Goal: Obtain resource: Obtain resource

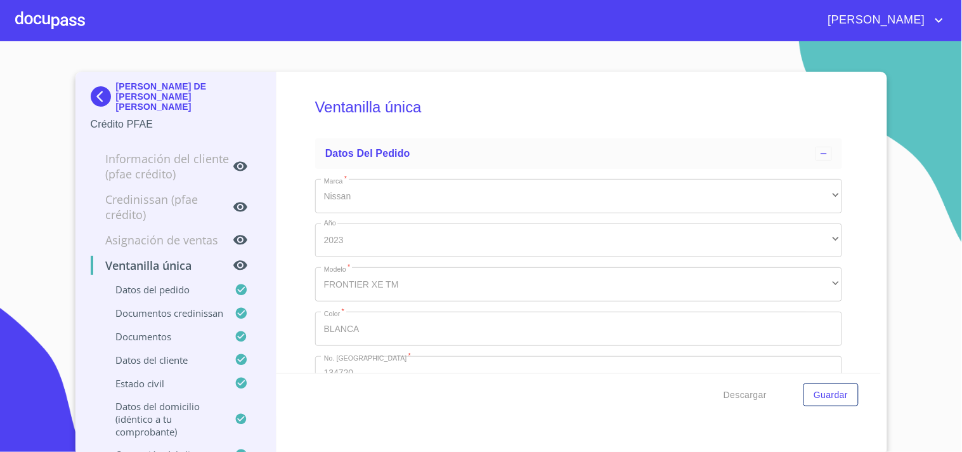
click at [62, 20] on div at bounding box center [50, 20] width 70 height 41
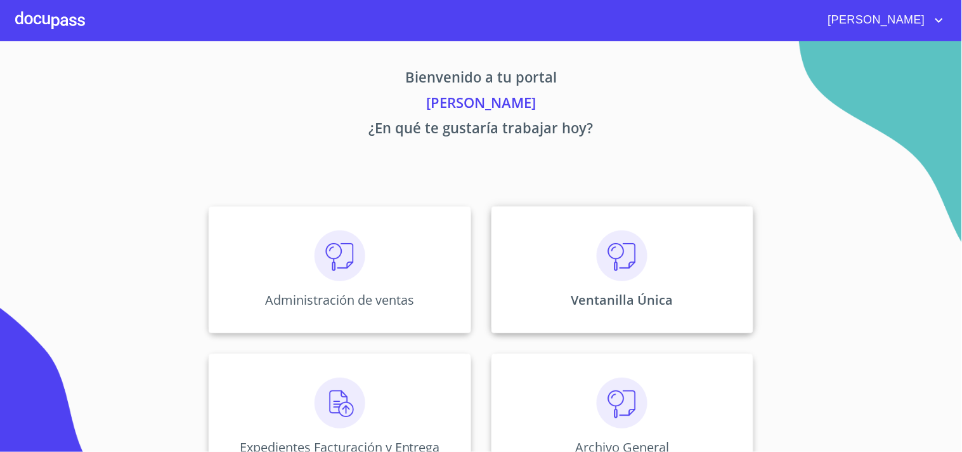
click at [698, 280] on div "Ventanilla Única" at bounding box center [623, 269] width 262 height 127
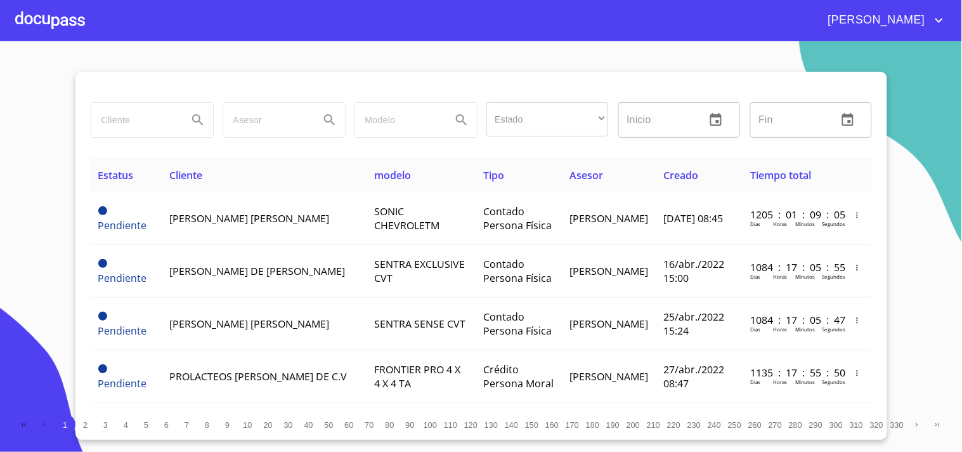
click at [175, 121] on input "search" at bounding box center [134, 120] width 86 height 34
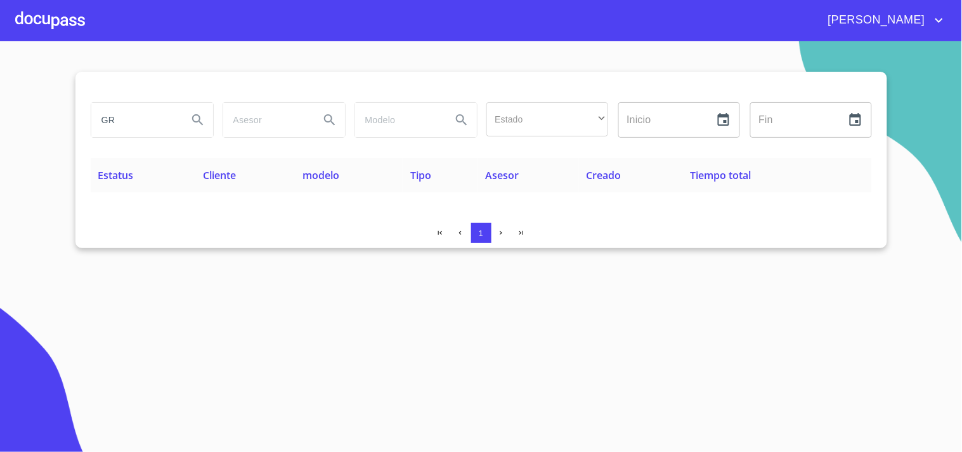
type input "G"
type input "VELEZ GUZMAN"
click at [71, 29] on div at bounding box center [50, 20] width 70 height 41
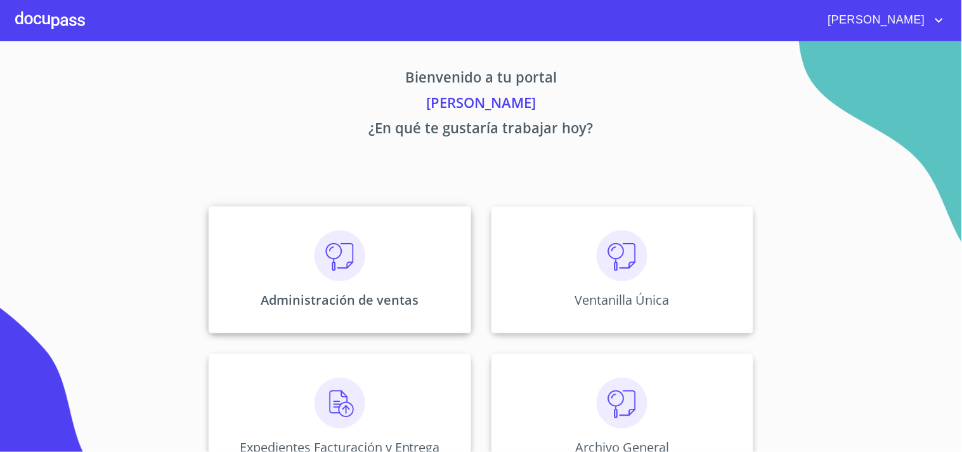
click at [408, 295] on p "Administración de ventas" at bounding box center [340, 299] width 158 height 17
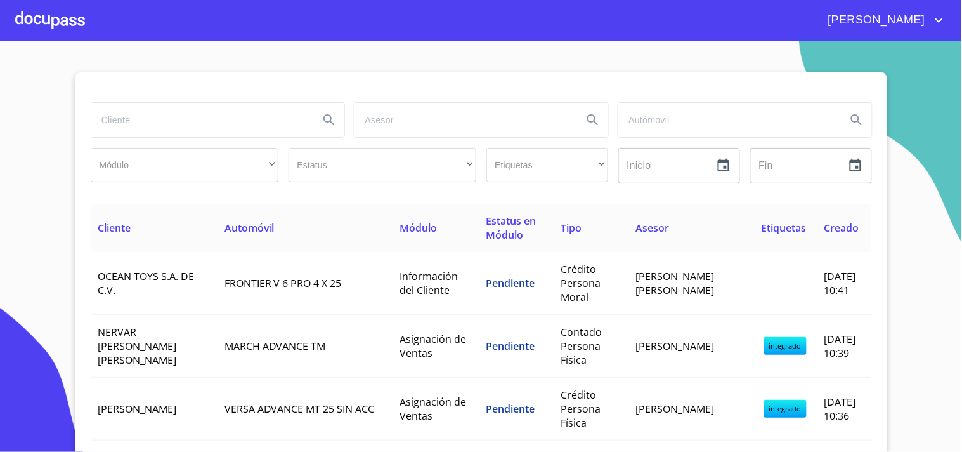
click at [241, 83] on div at bounding box center [482, 87] width 782 height 30
click at [227, 117] on input "search" at bounding box center [200, 120] width 218 height 34
type input "VELEZ GUZMAN"
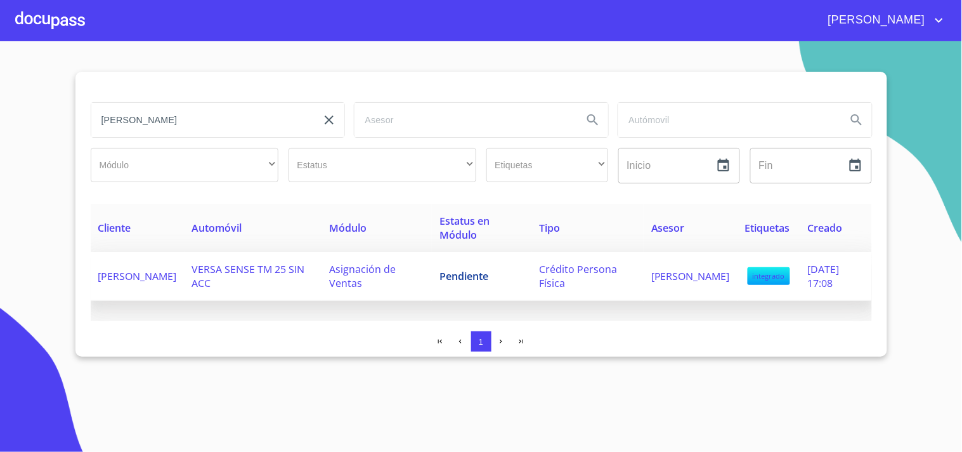
click at [223, 288] on td "VERSA SENSE TM 25 SIN ACC" at bounding box center [254, 276] width 138 height 49
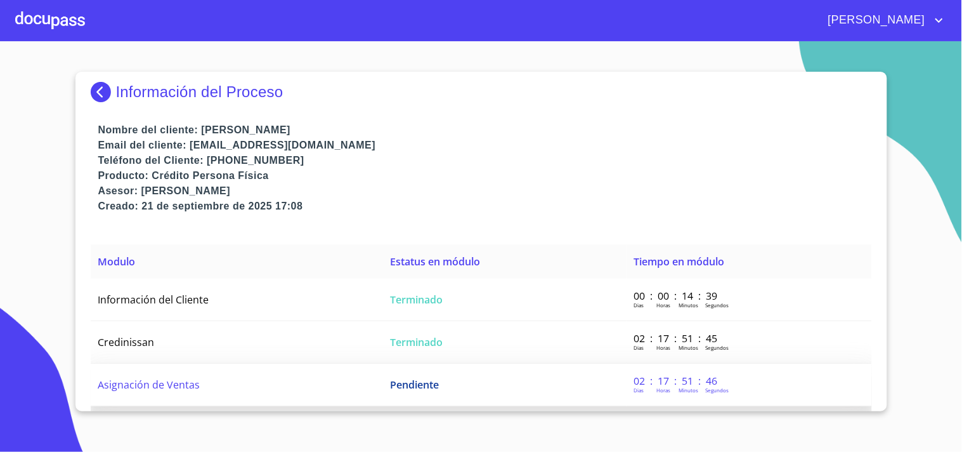
click at [452, 376] on td "Pendiente" at bounding box center [505, 385] width 244 height 43
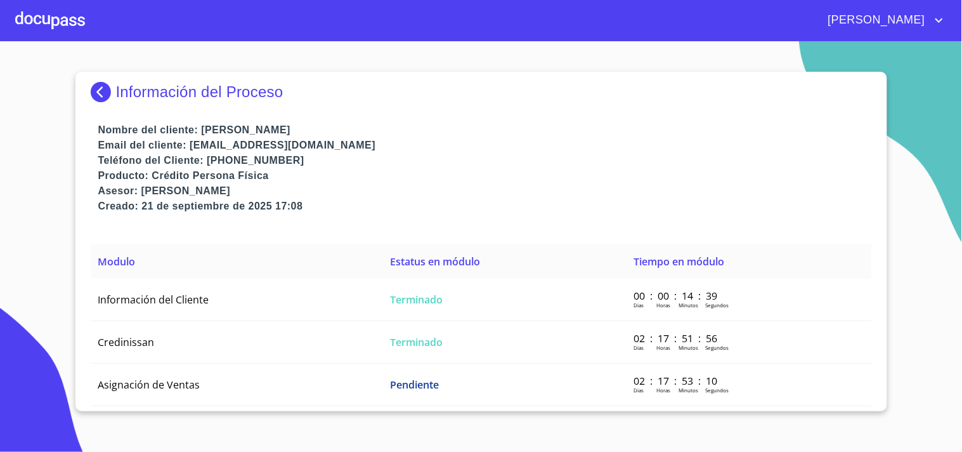
click at [49, 22] on div at bounding box center [50, 20] width 70 height 41
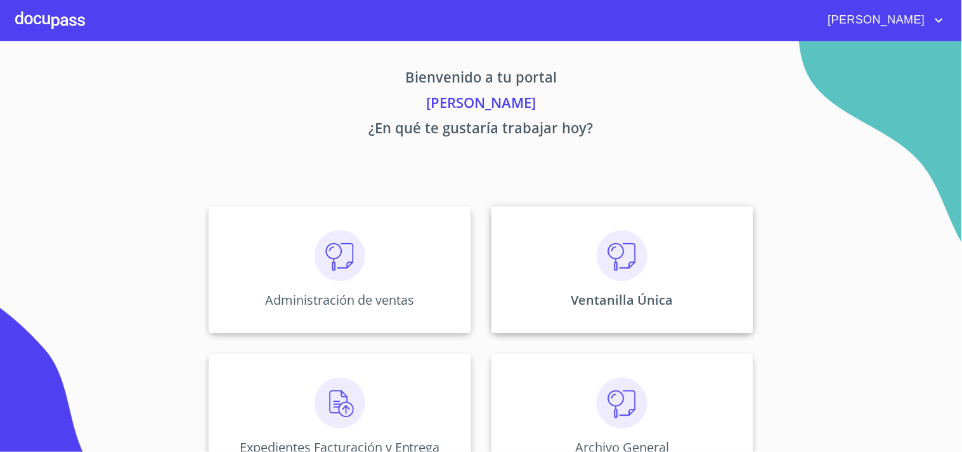
click at [600, 258] on img at bounding box center [622, 255] width 51 height 51
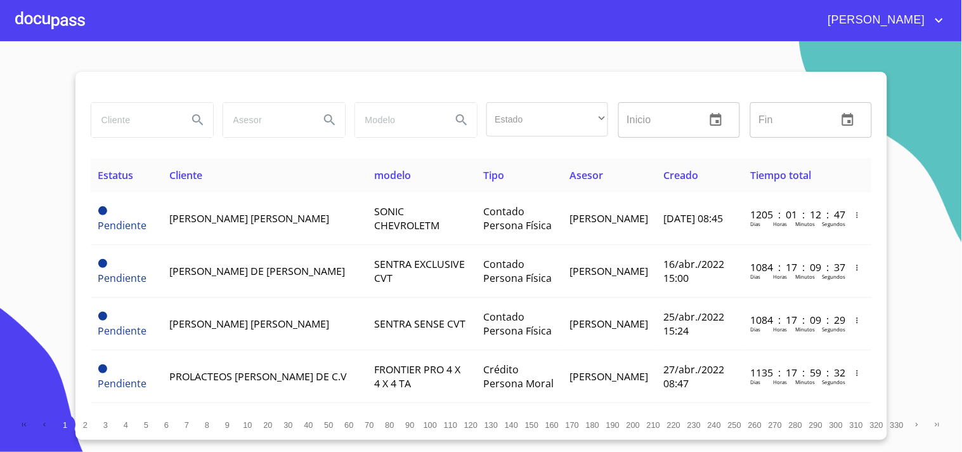
click at [143, 98] on div at bounding box center [152, 120] width 132 height 46
click at [147, 121] on input "search" at bounding box center [134, 120] width 86 height 34
type input "b"
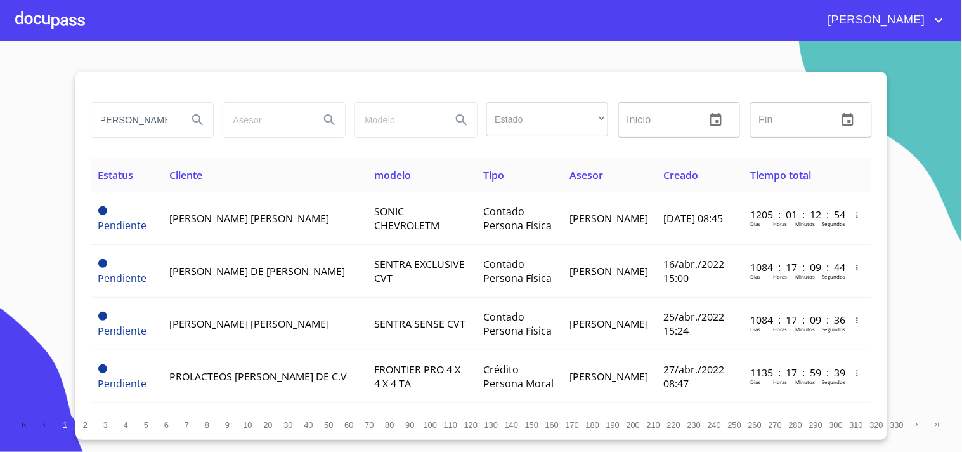
type input "BERTHA ALICIA"
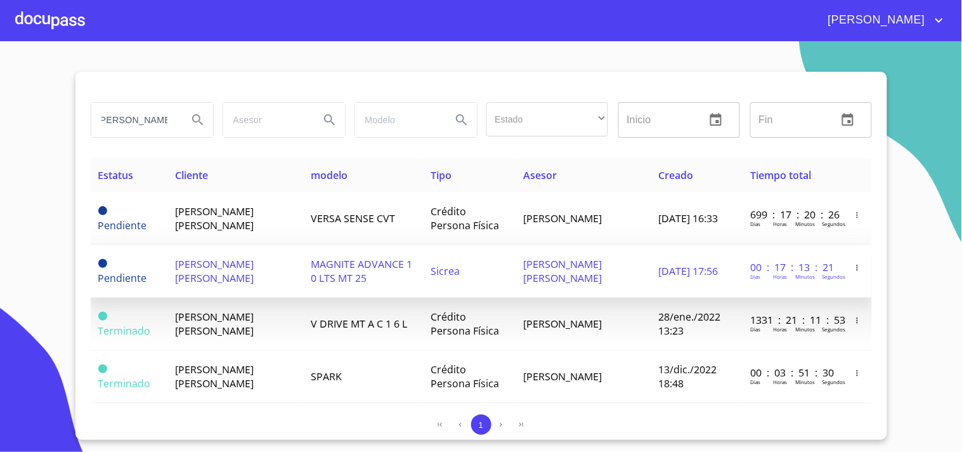
click at [337, 280] on span "MAGNITE ADVANCE 1 0 LTS MT 25" at bounding box center [362, 271] width 102 height 28
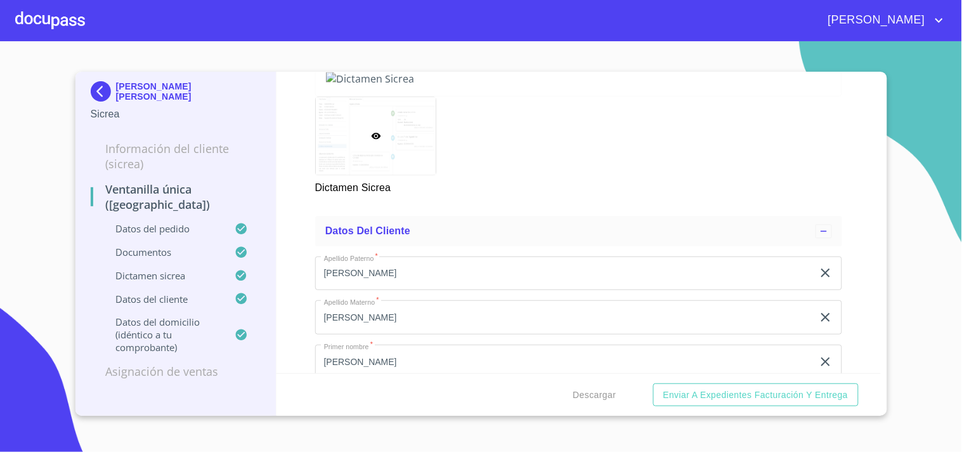
scroll to position [2108, 0]
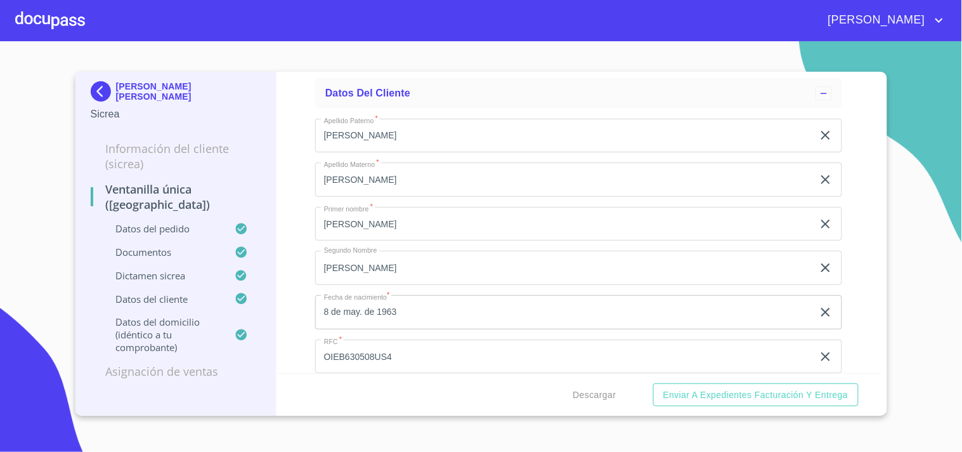
click at [850, 133] on div "Ventanilla Única (Sicrea) Datos del pedido Marca   * Nissan ​ Año 2025 ​ Color …" at bounding box center [579, 222] width 605 height 301
click at [586, 401] on span "Descargar" at bounding box center [595, 395] width 43 height 16
click at [43, 16] on div at bounding box center [50, 20] width 70 height 41
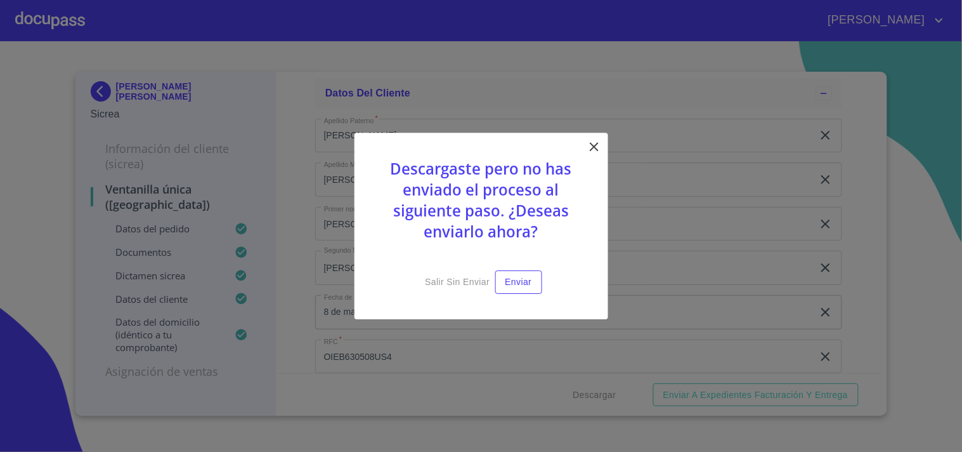
click at [594, 153] on icon at bounding box center [594, 146] width 15 height 15
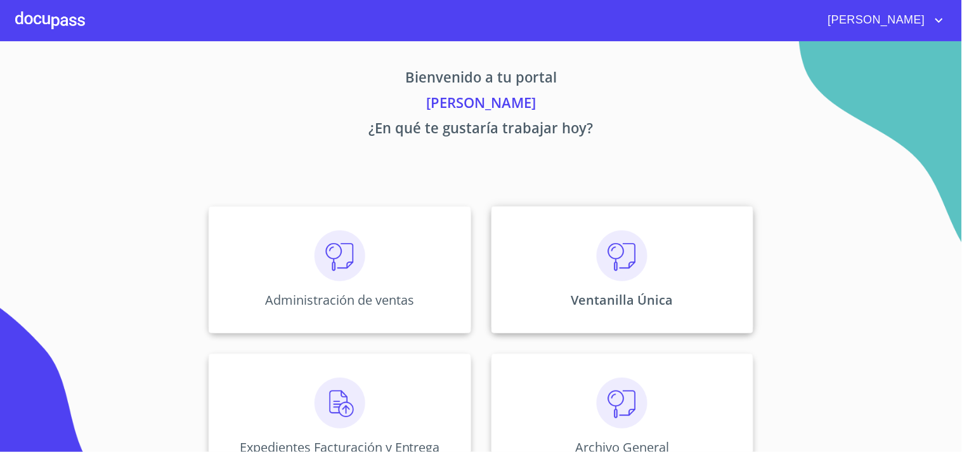
click at [641, 305] on p "Ventanilla Única" at bounding box center [623, 299] width 102 height 17
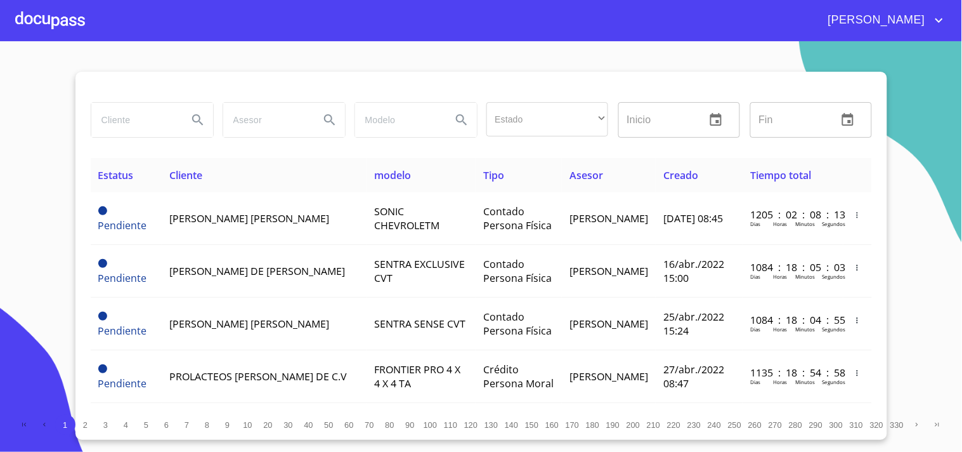
click at [141, 123] on input "search" at bounding box center [134, 120] width 86 height 34
type input "G"
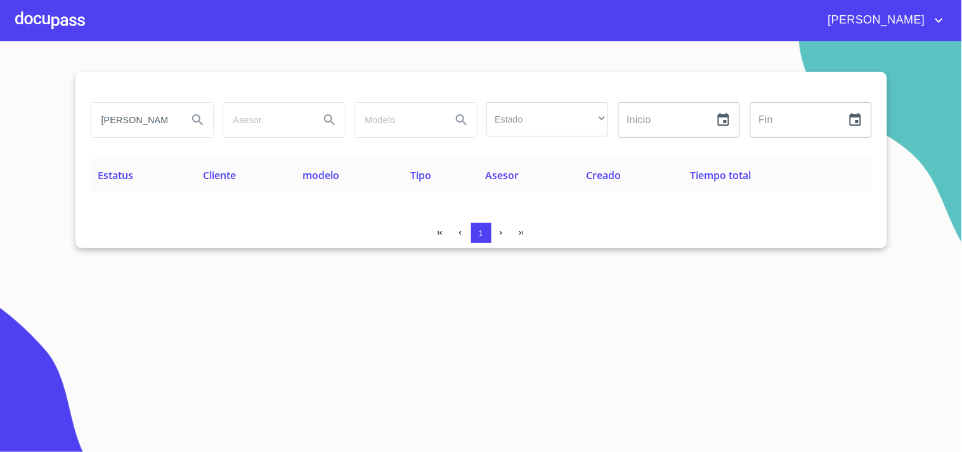
drag, startPoint x: 168, startPoint y: 119, endPoint x: 0, endPoint y: 180, distance: 178.6
click at [0, 180] on section "VALEZ GUZMAN Estado ​ ​ Inicio ​ Fin ​ Estatus Cliente modelo Tipo Asesor Cread…" at bounding box center [481, 246] width 962 height 410
type input "N"
type input "GRICELDA"
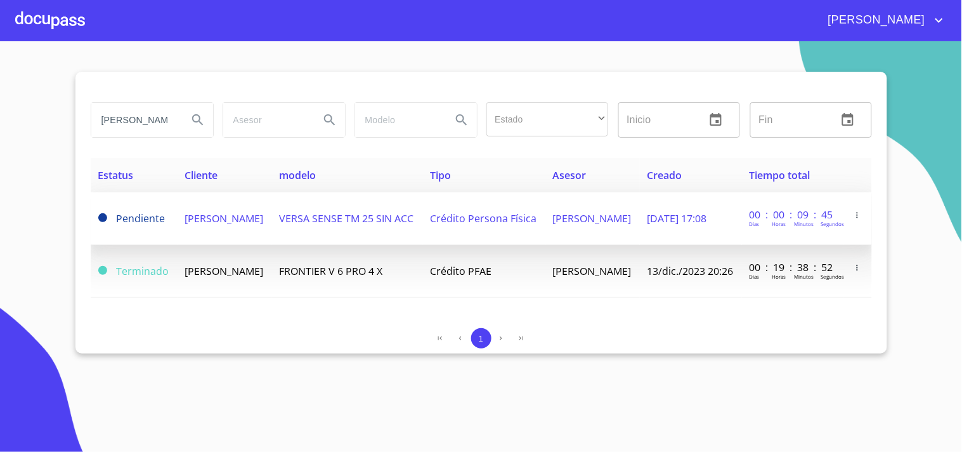
click at [272, 209] on td "GRICELDA VELEZ GUZMAN" at bounding box center [225, 218] width 95 height 53
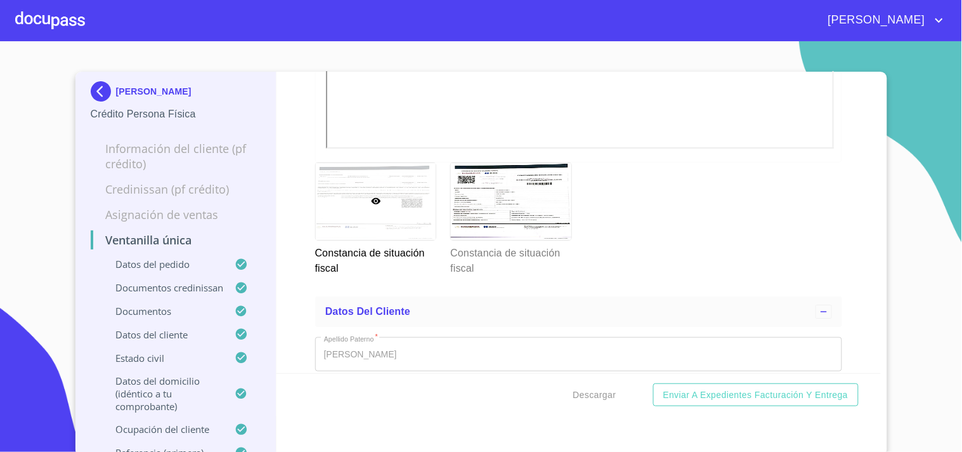
scroll to position [4652, 0]
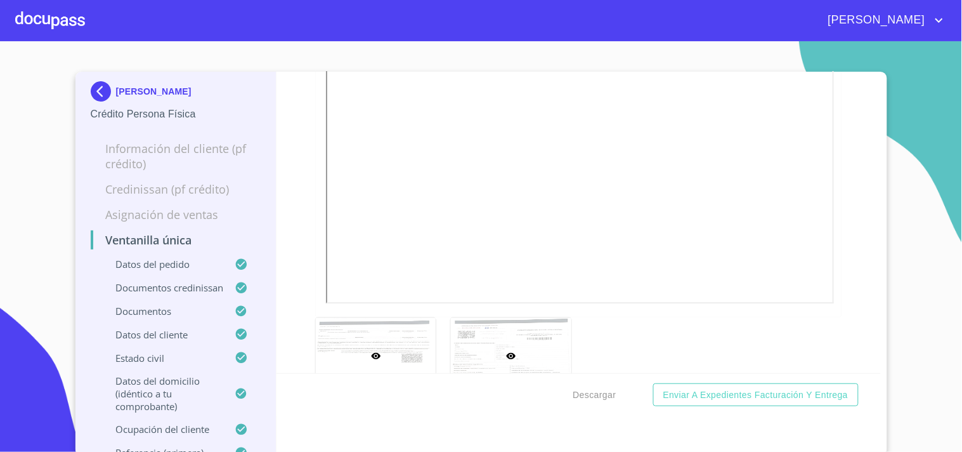
click at [531, 318] on div at bounding box center [511, 356] width 121 height 77
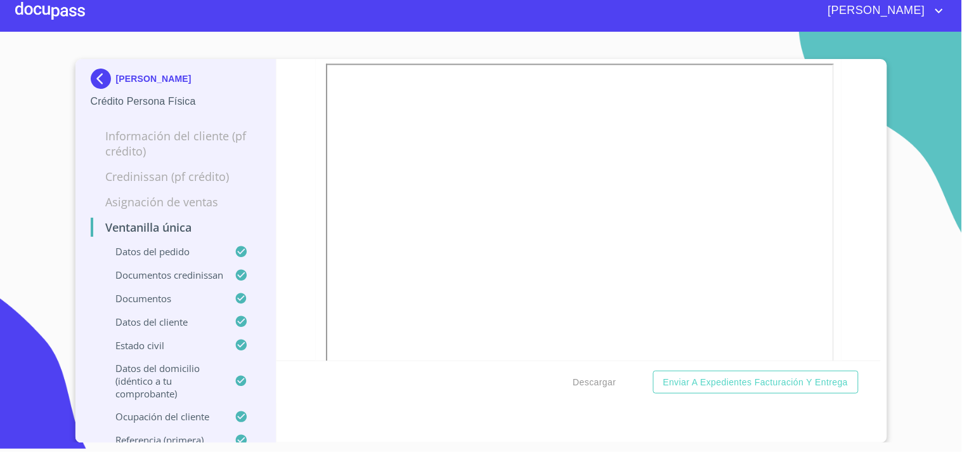
scroll to position [4452, 0]
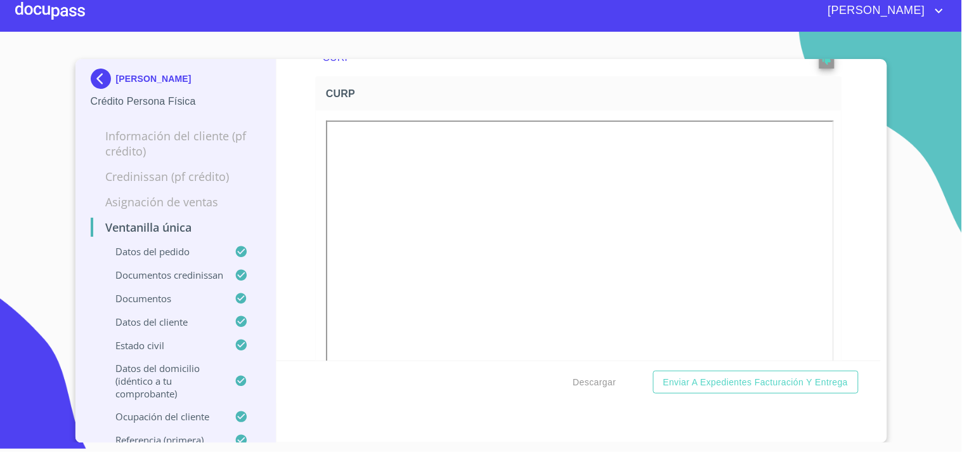
scroll to position [3959, 0]
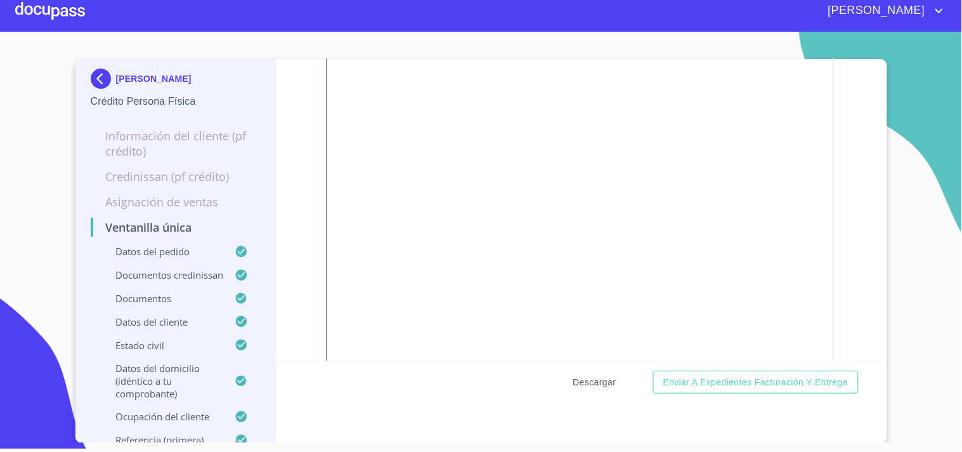
click at [599, 376] on span "Descargar" at bounding box center [595, 382] width 43 height 16
click at [91, 15] on div "[PERSON_NAME]" at bounding box center [516, 11] width 862 height 20
click at [80, 17] on div at bounding box center [50, 10] width 70 height 41
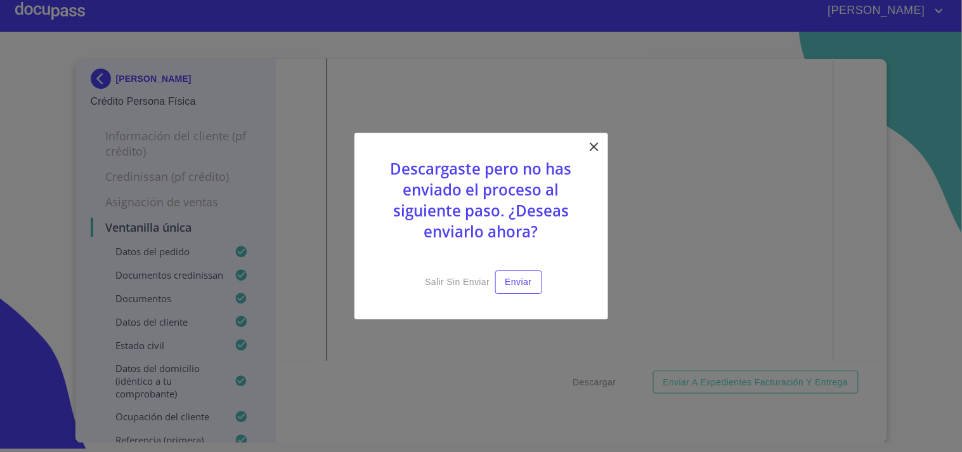
click at [593, 146] on icon at bounding box center [594, 146] width 9 height 9
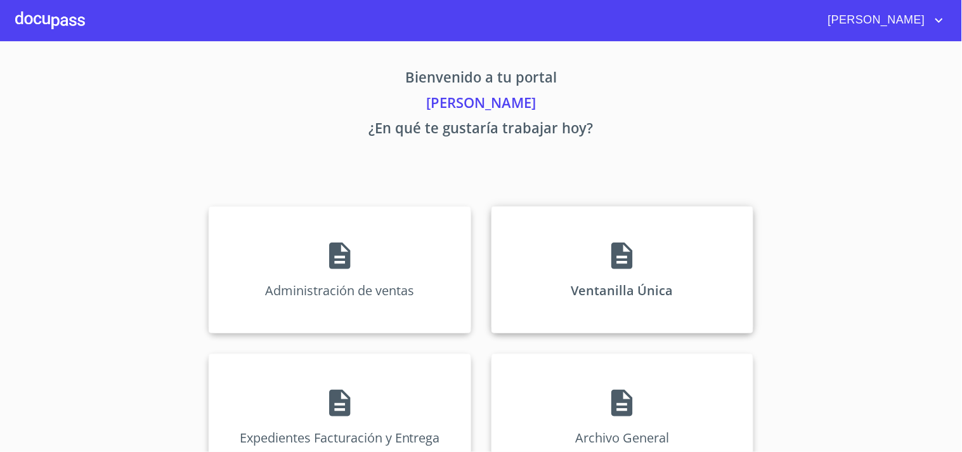
click at [711, 246] on div "Ventanilla Única" at bounding box center [623, 269] width 262 height 127
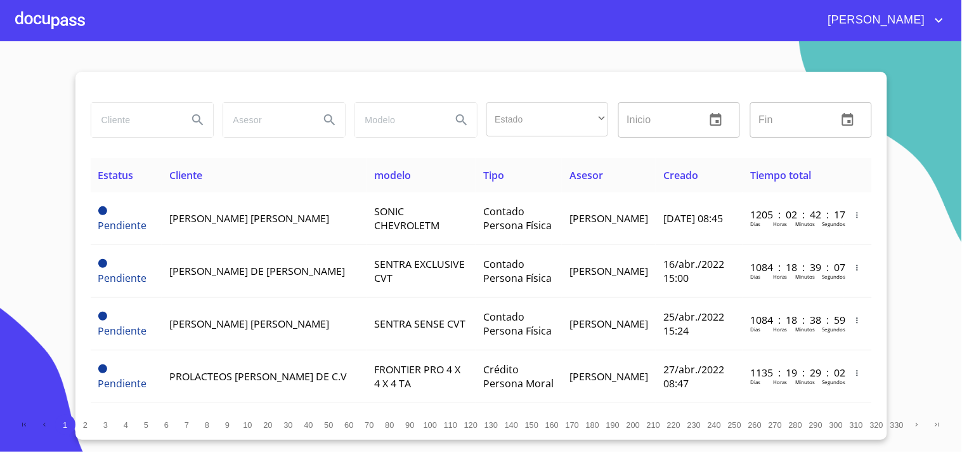
click at [150, 125] on input "search" at bounding box center [134, 120] width 86 height 34
type input "GRICELDA"
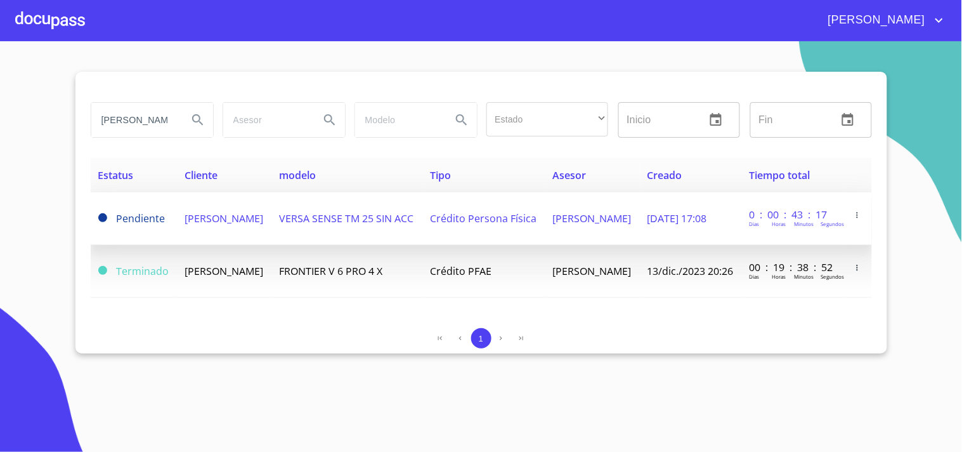
click at [218, 225] on span "GRICELDA VELEZ GUZMAN" at bounding box center [224, 218] width 79 height 14
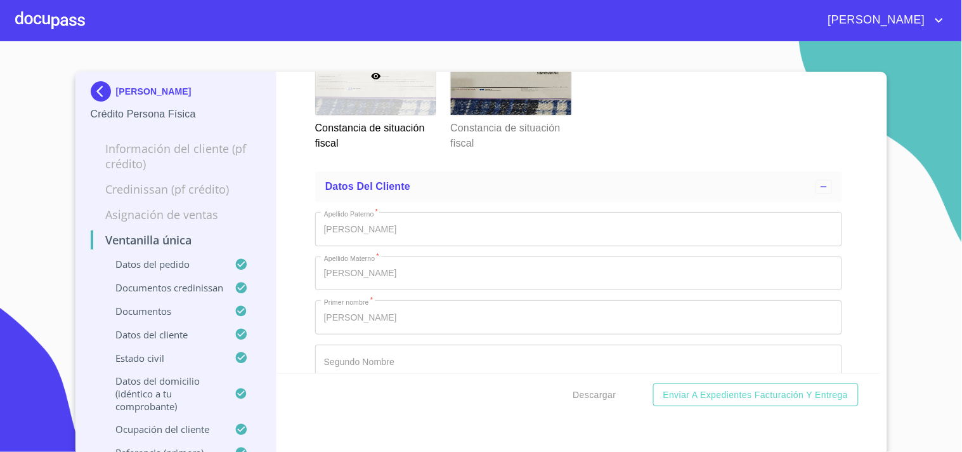
scroll to position [4531, 0]
click at [30, 18] on div at bounding box center [50, 20] width 70 height 41
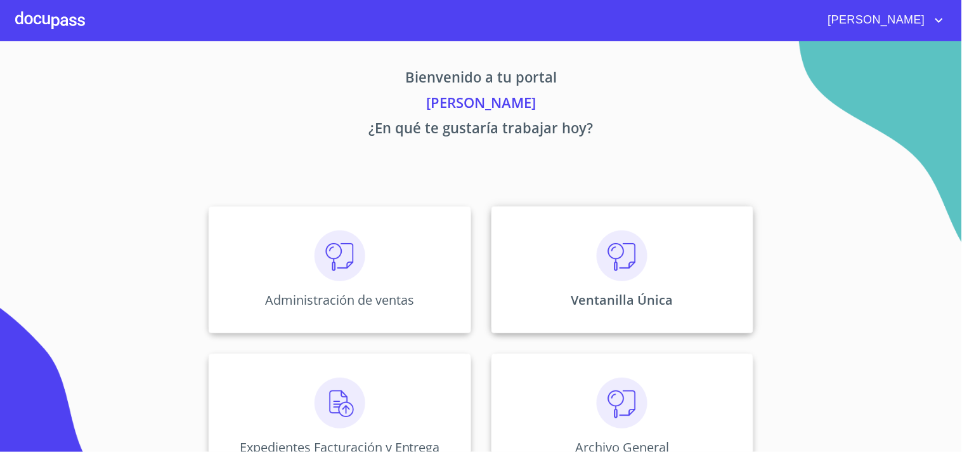
click at [557, 255] on div "Ventanilla Única" at bounding box center [623, 269] width 262 height 127
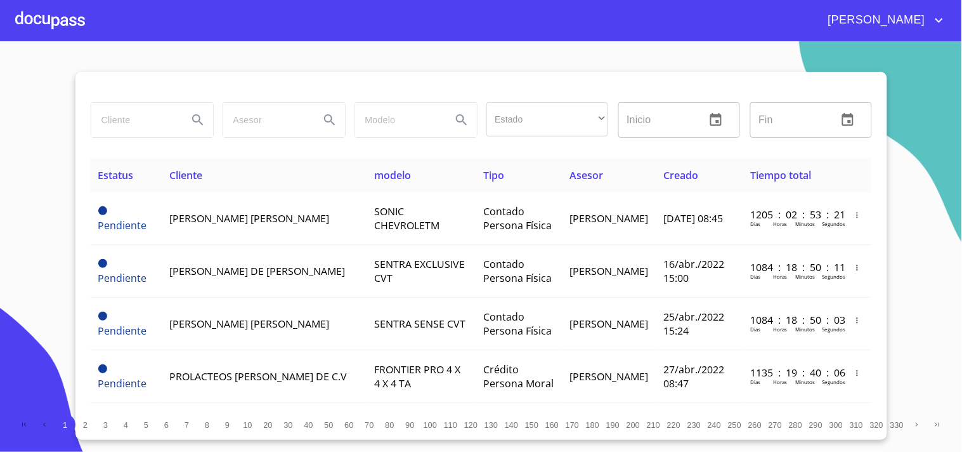
click at [153, 108] on input "search" at bounding box center [134, 120] width 86 height 34
type input "JUAN IGNACIO LUNA"
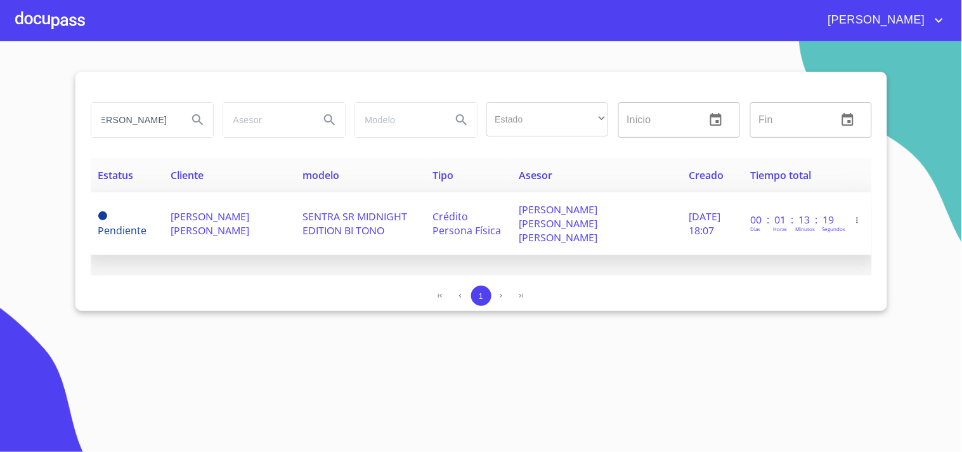
scroll to position [0, 0]
click at [286, 237] on td "JUAN IGNACIO LUNA CERVANTES" at bounding box center [229, 223] width 132 height 63
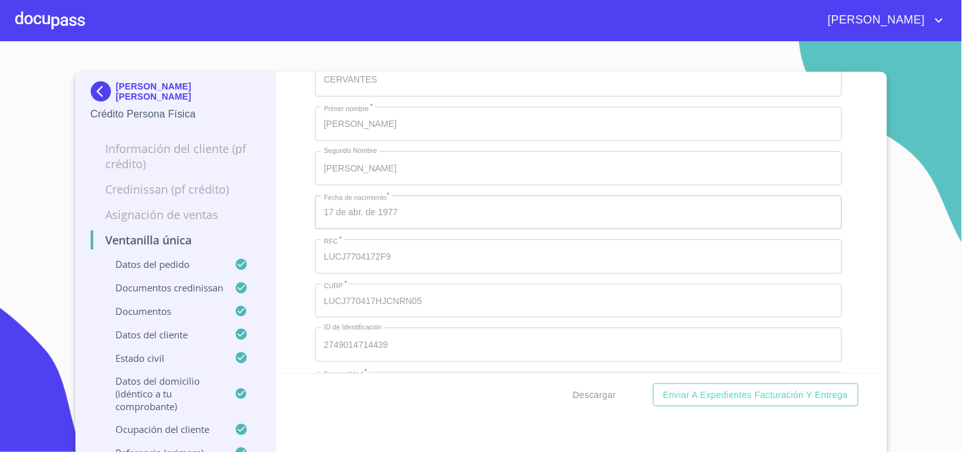
scroll to position [4793, 0]
click at [582, 390] on span "Descargar" at bounding box center [595, 395] width 43 height 16
click at [72, 22] on div at bounding box center [50, 20] width 70 height 41
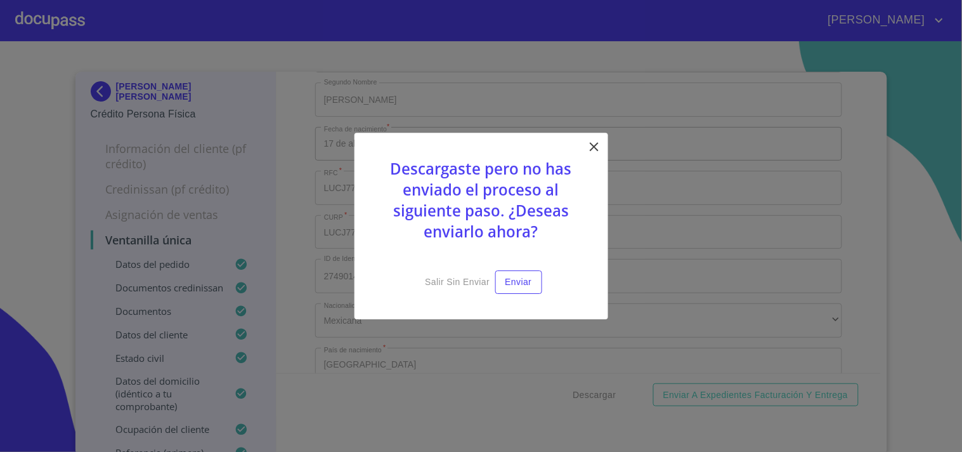
click at [595, 152] on icon at bounding box center [594, 146] width 15 height 15
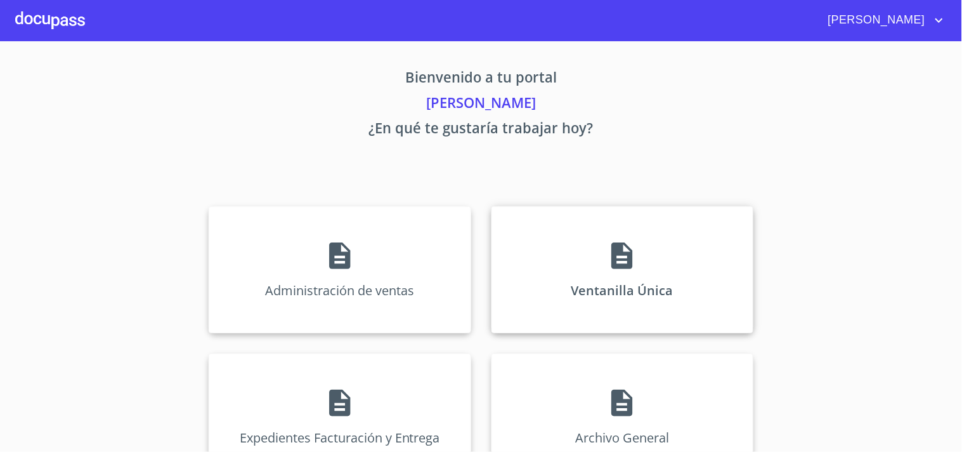
click at [614, 221] on div "Ventanilla Única" at bounding box center [623, 269] width 262 height 127
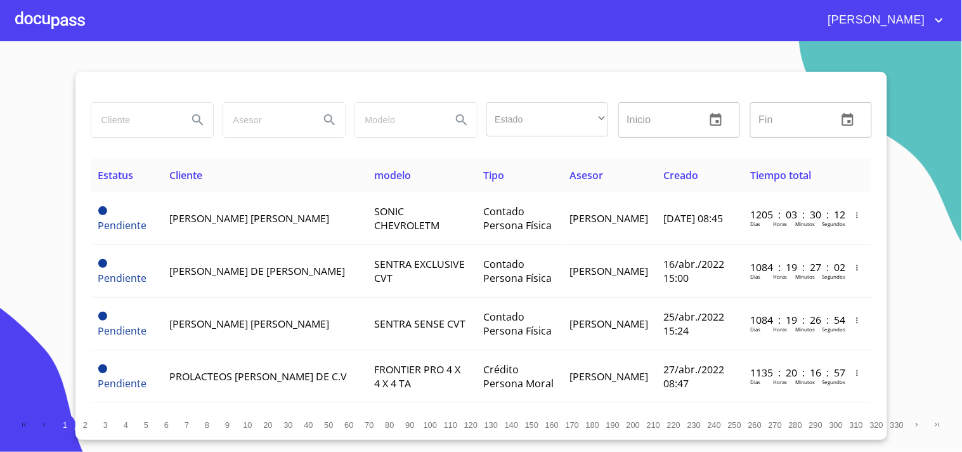
click at [131, 117] on input "search" at bounding box center [134, 120] width 86 height 34
click at [159, 128] on input "search" at bounding box center [134, 120] width 86 height 34
type input "MEDINA CARDONA"
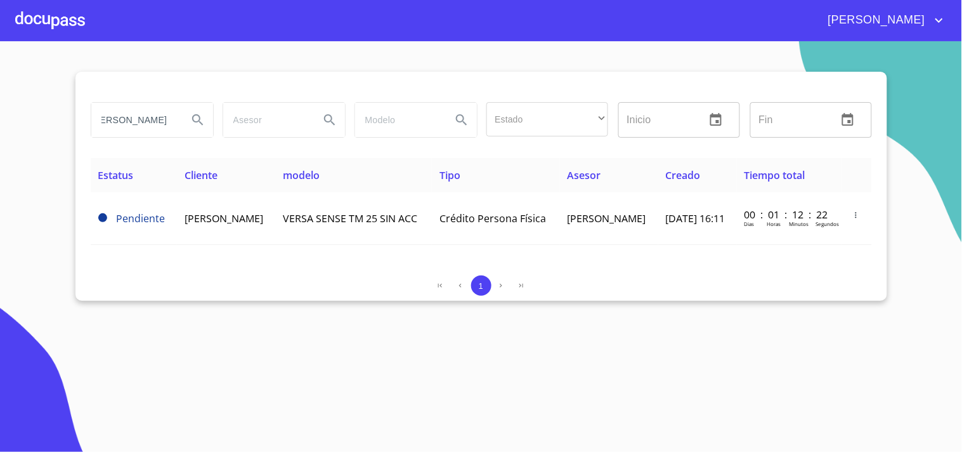
scroll to position [0, 0]
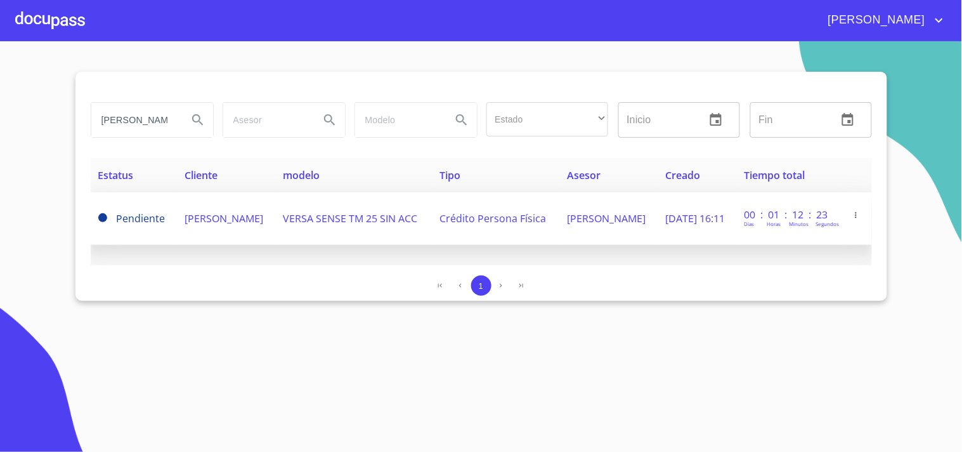
click at [242, 227] on td "CARLOS MEDINA CARDONA" at bounding box center [226, 218] width 98 height 53
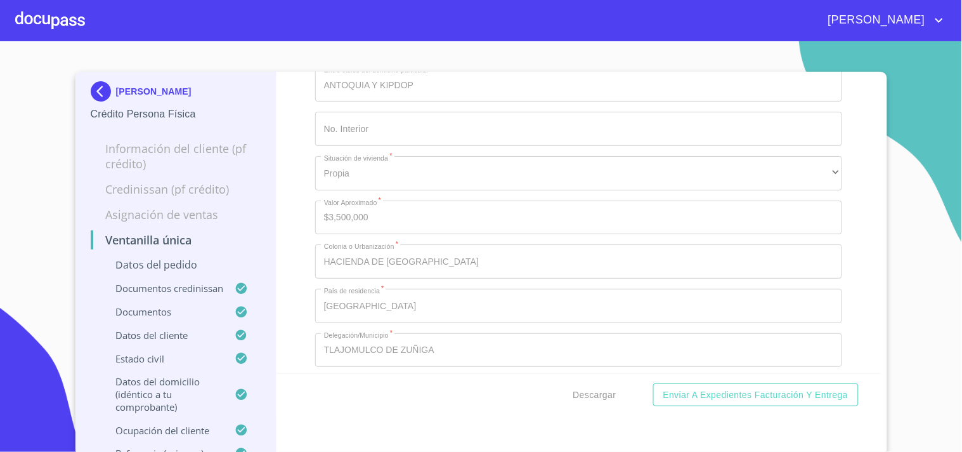
scroll to position [6062, 0]
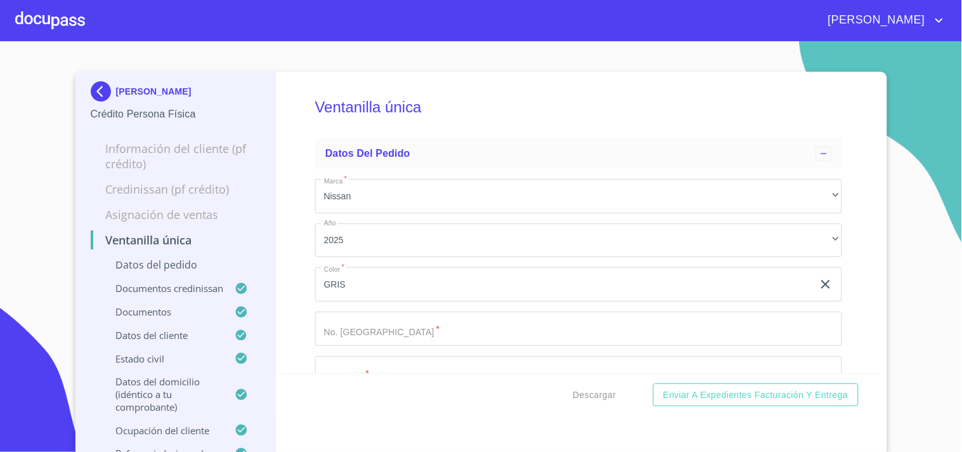
scroll to position [6062, 0]
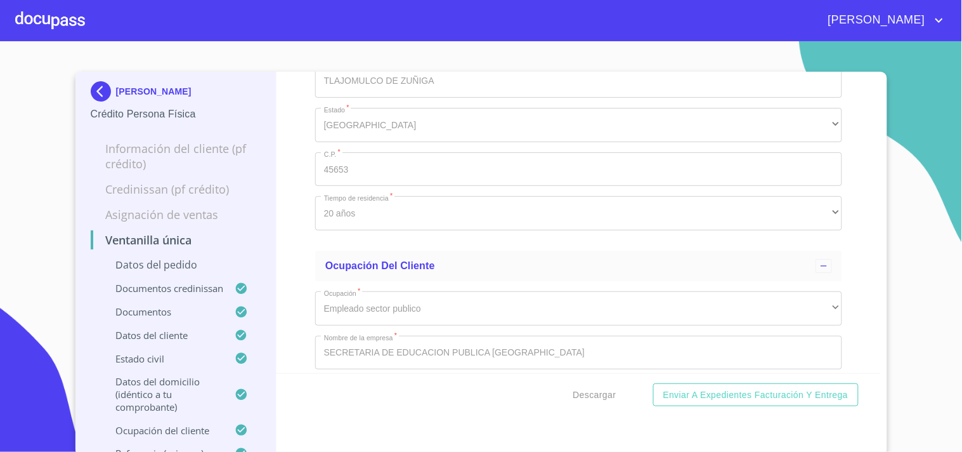
click at [90, 21] on div "[PERSON_NAME]" at bounding box center [516, 20] width 862 height 20
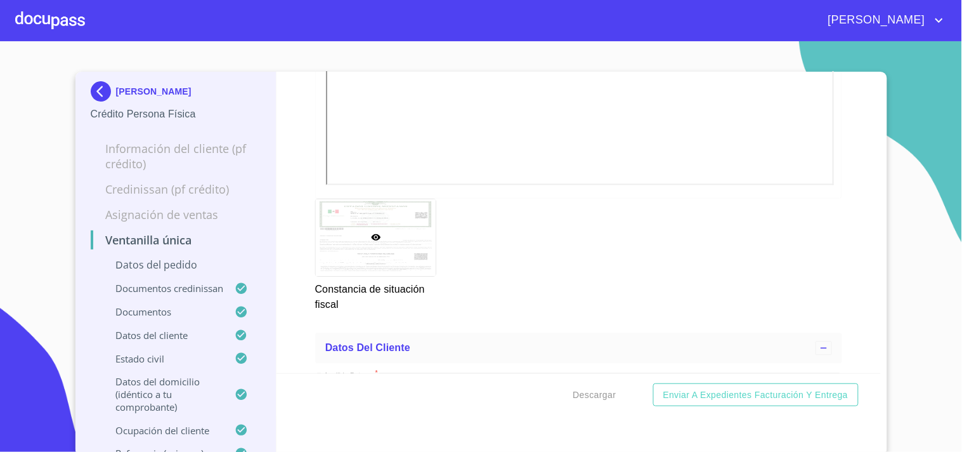
scroll to position [4652, 0]
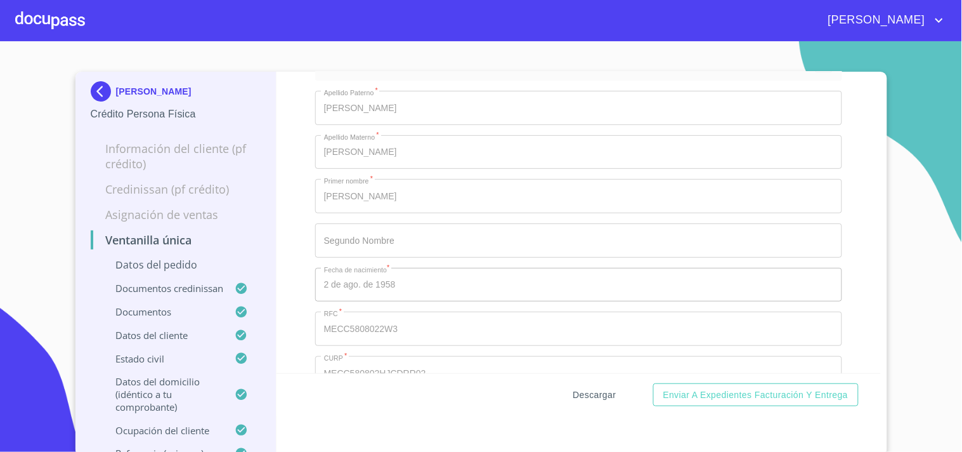
click at [595, 400] on span "Descargar" at bounding box center [595, 395] width 43 height 16
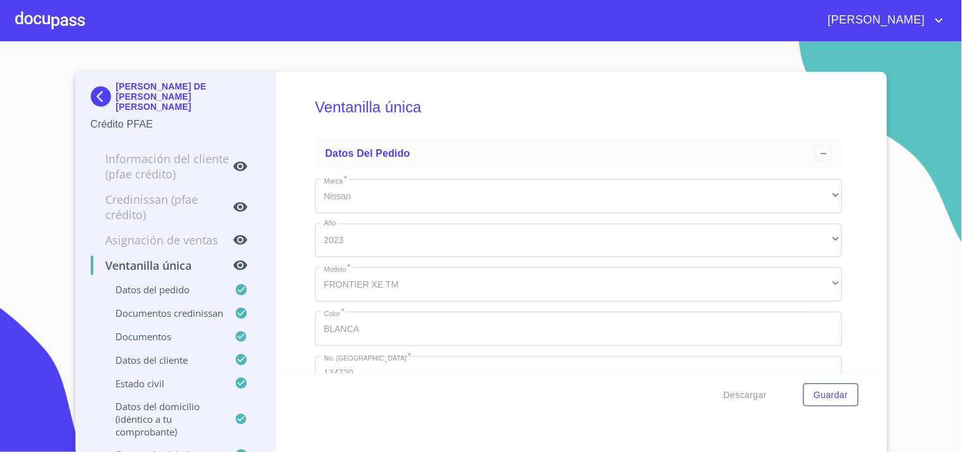
click at [41, 17] on div at bounding box center [50, 20] width 70 height 41
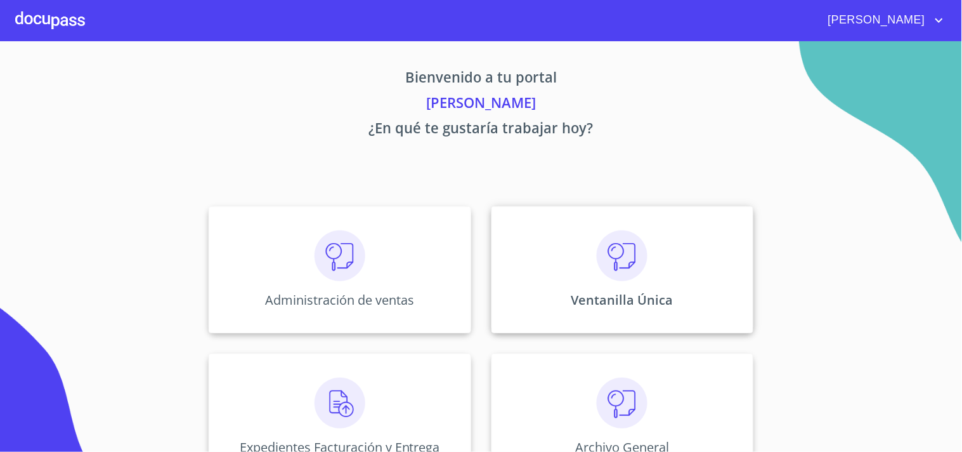
click at [660, 271] on div "Ventanilla Única" at bounding box center [623, 269] width 262 height 127
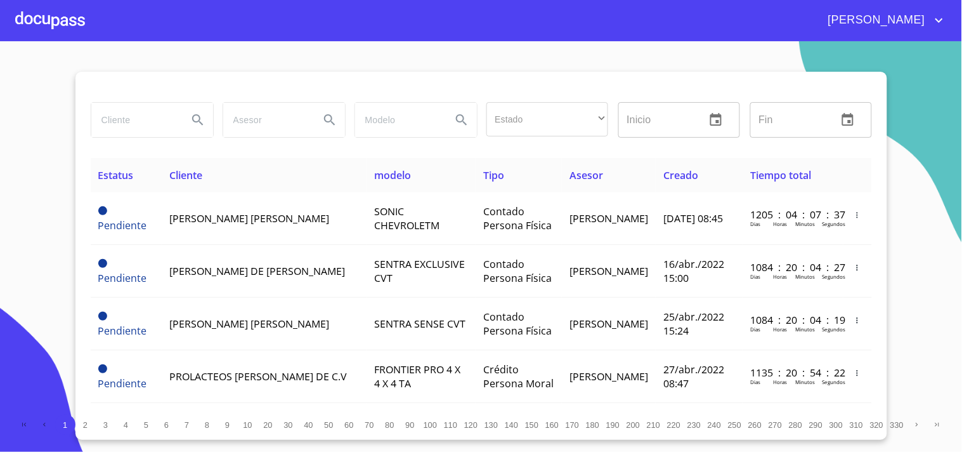
click at [128, 119] on input "search" at bounding box center [134, 120] width 86 height 34
type input "MEDINA CARDONA"
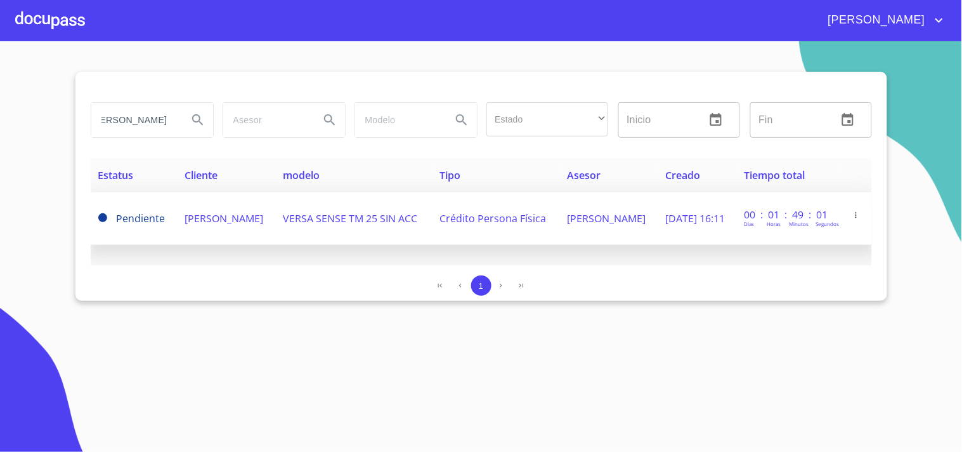
scroll to position [0, 0]
click at [326, 211] on span "VERSA SENSE TM 25 SIN ACC" at bounding box center [350, 218] width 135 height 14
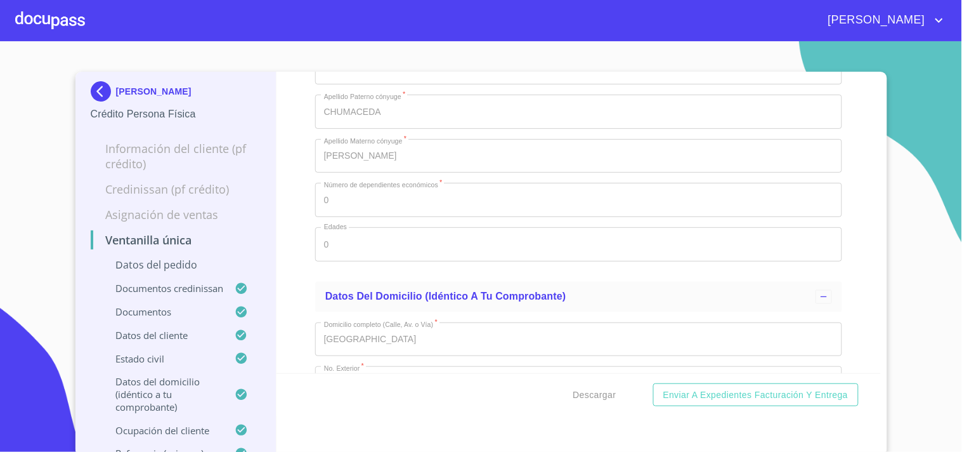
scroll to position [5569, 0]
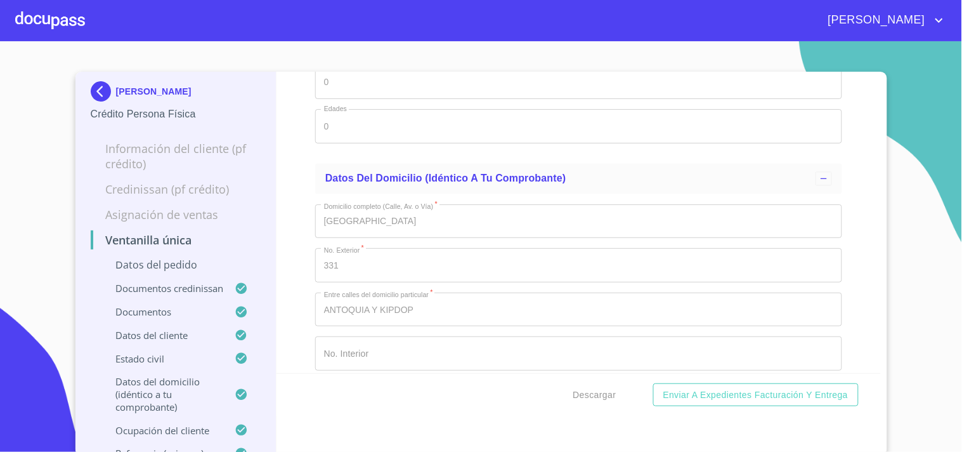
click at [34, 29] on div at bounding box center [50, 20] width 70 height 41
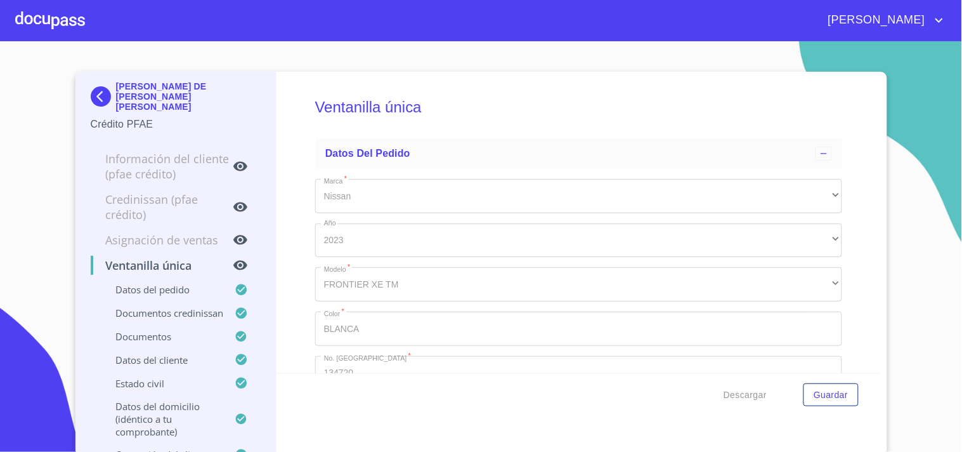
click at [74, 21] on div at bounding box center [50, 20] width 70 height 41
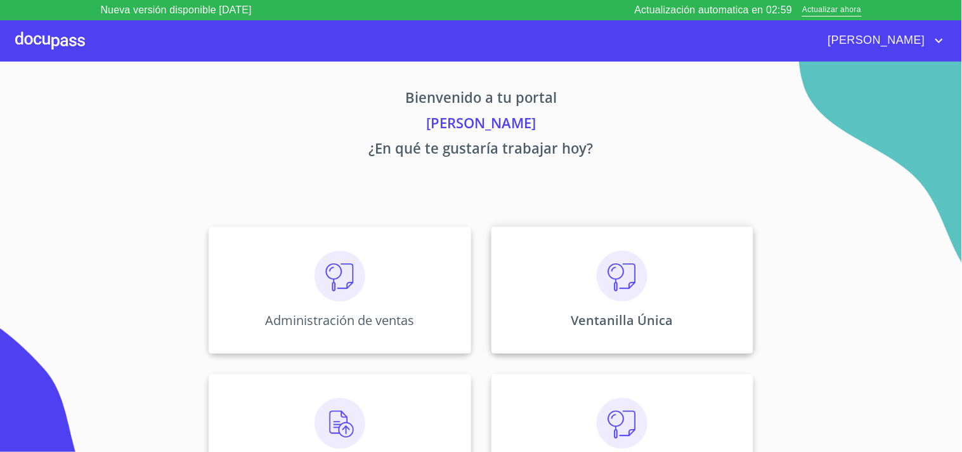
click at [673, 258] on div "Ventanilla Única" at bounding box center [623, 290] width 262 height 127
